Goal: Navigation & Orientation: Find specific page/section

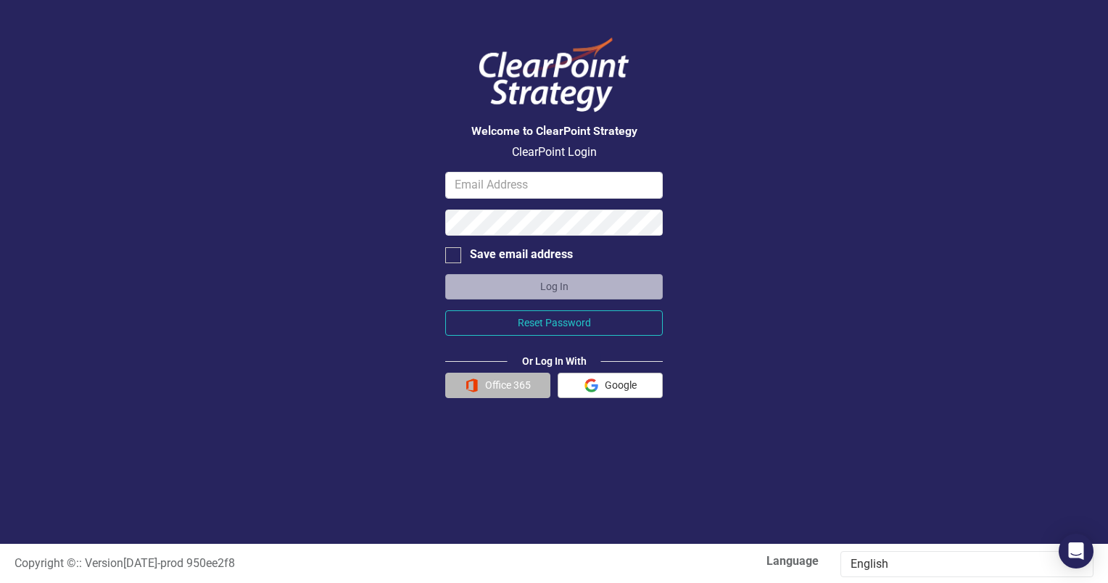
click at [507, 387] on button "Office 365" at bounding box center [497, 385] width 105 height 25
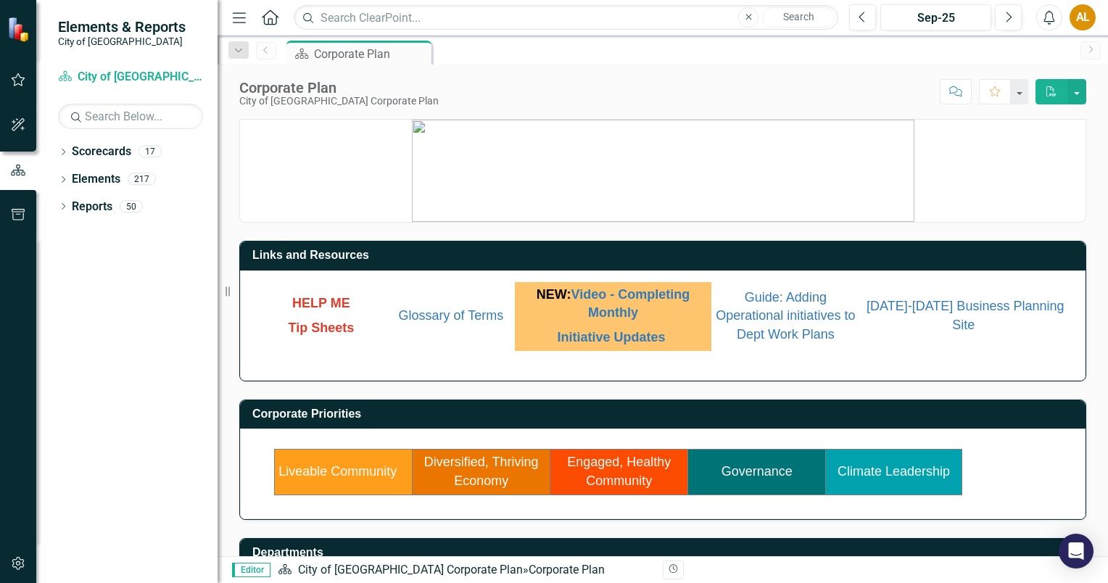
click at [371, 466] on link "Liveable Community" at bounding box center [338, 471] width 118 height 15
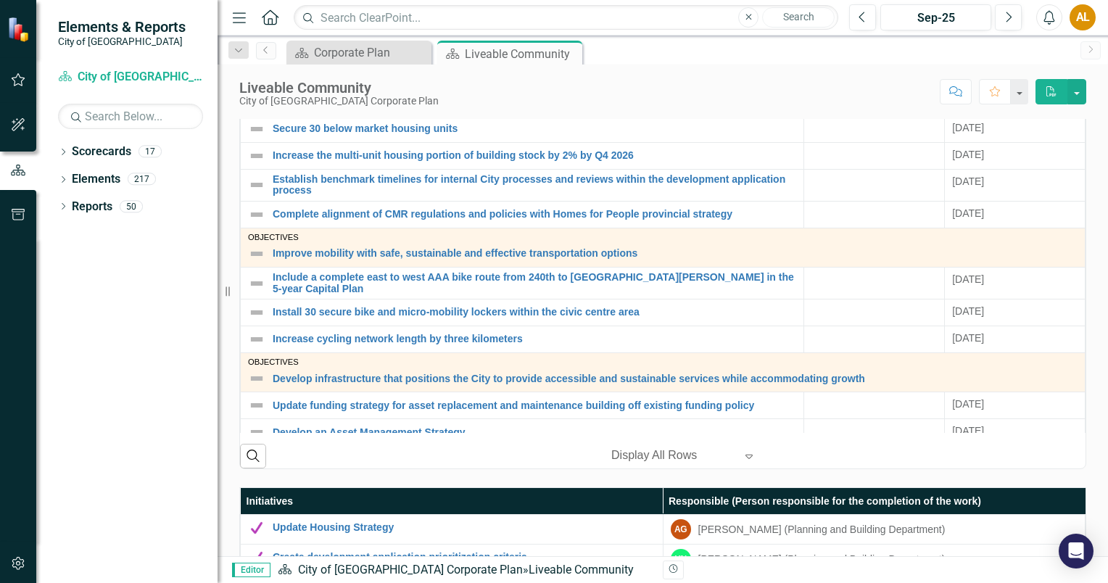
scroll to position [549, 0]
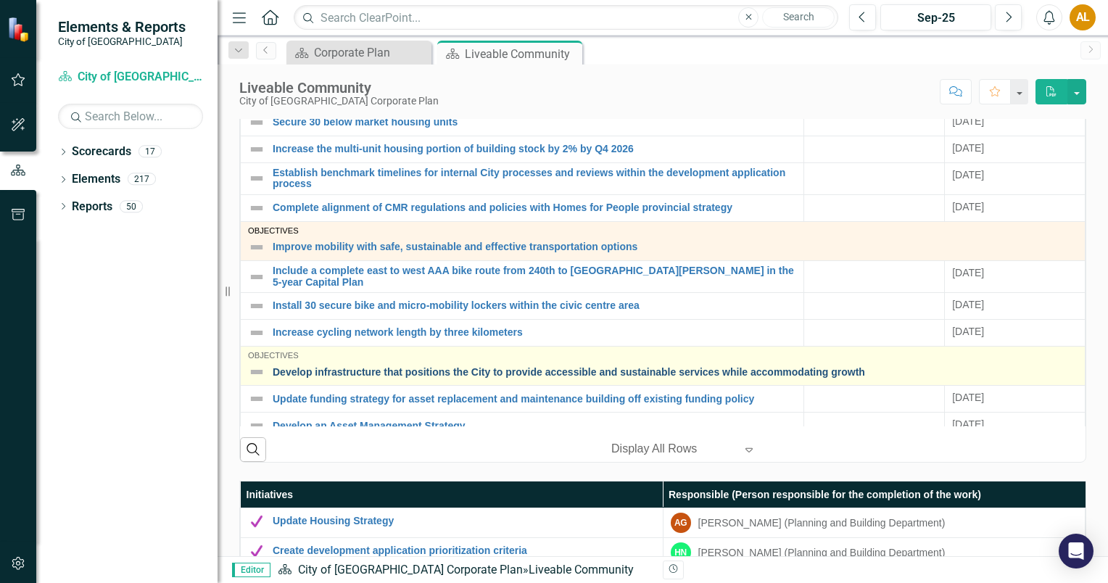
click at [690, 371] on link "Develop infrastructure that positions the City to provide accessible and sustai…" at bounding box center [675, 372] width 805 height 11
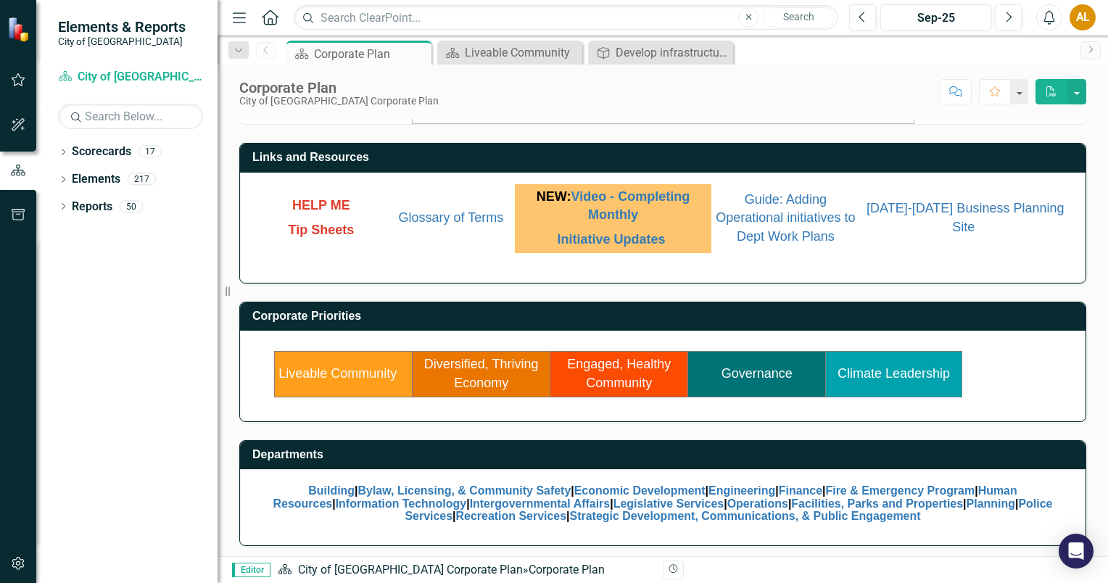
scroll to position [99, 0]
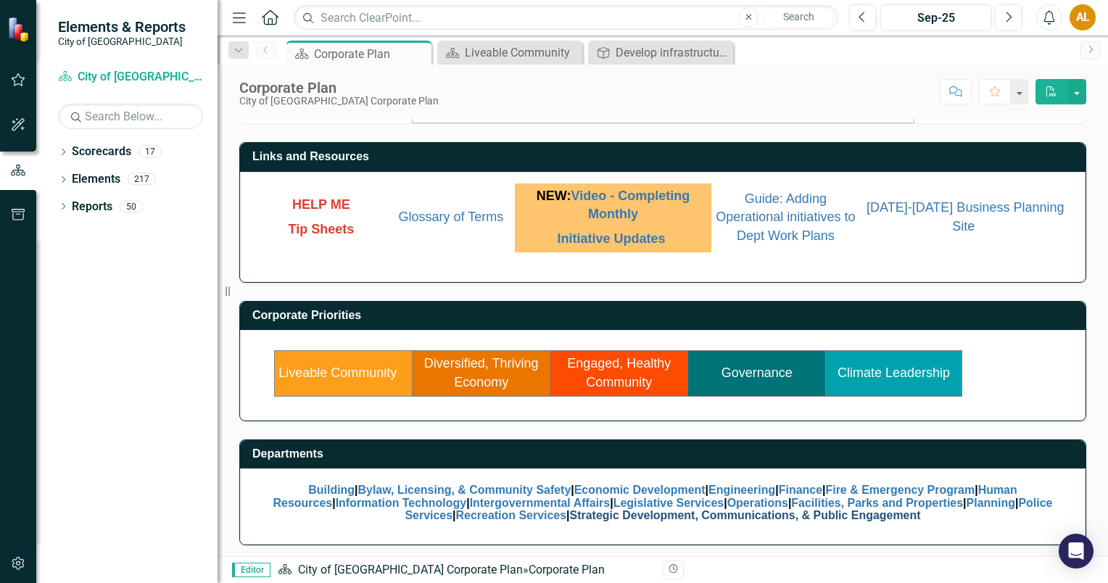
click at [796, 509] on link "Strategic Development, Communications, & Public Engagement" at bounding box center [745, 515] width 351 height 12
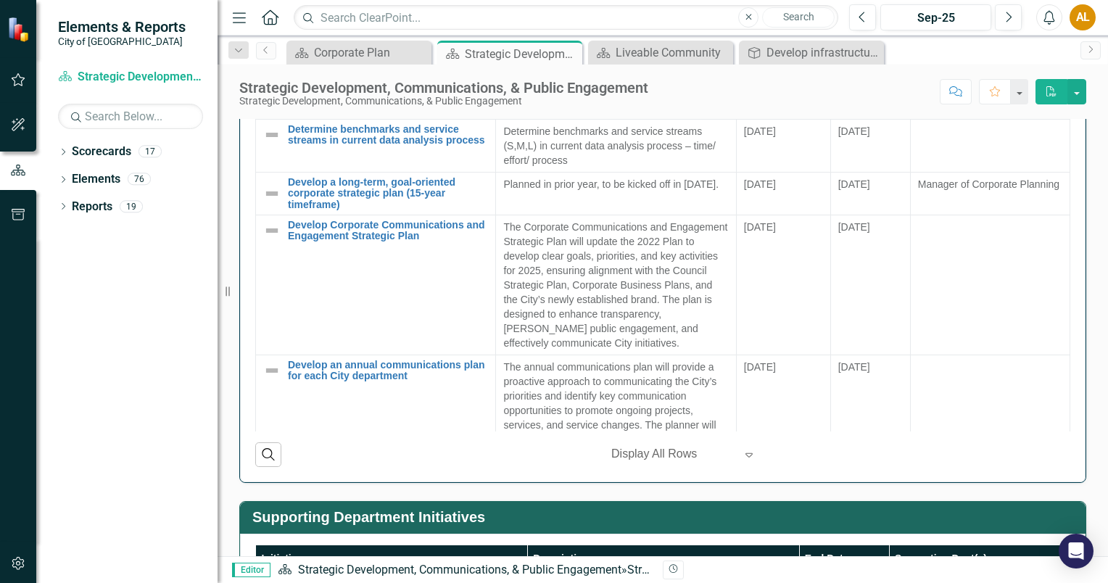
scroll to position [1493, 0]
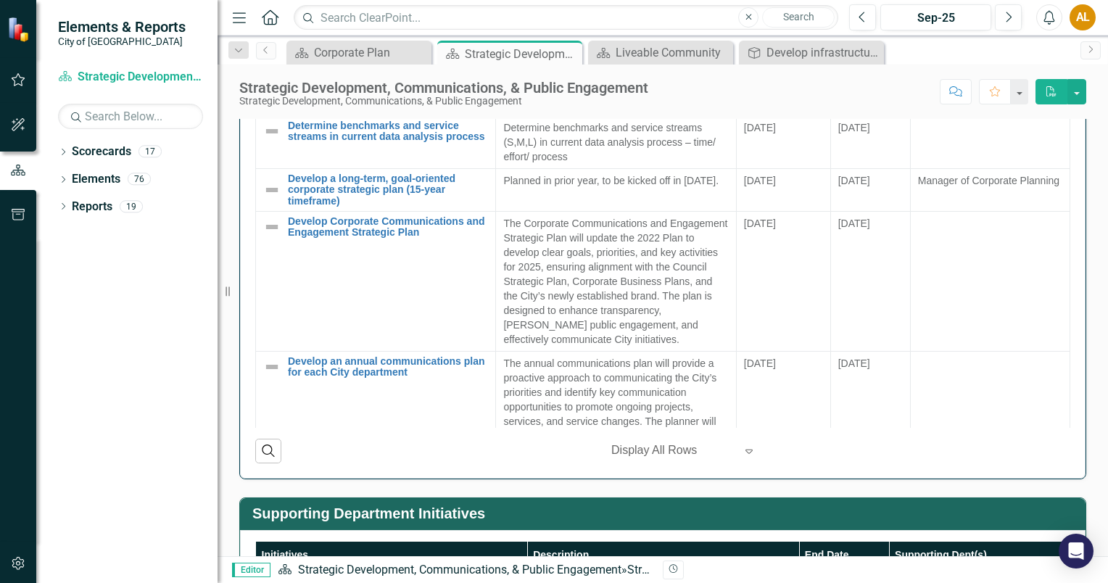
drag, startPoint x: 790, startPoint y: 559, endPoint x: 657, endPoint y: 583, distance: 134.9
click at [657, 582] on html "Elements & Reports City of Maple Ridge Scorecard Strategic Development, Communi…" at bounding box center [554, 291] width 1108 height 583
